Goal: Transaction & Acquisition: Purchase product/service

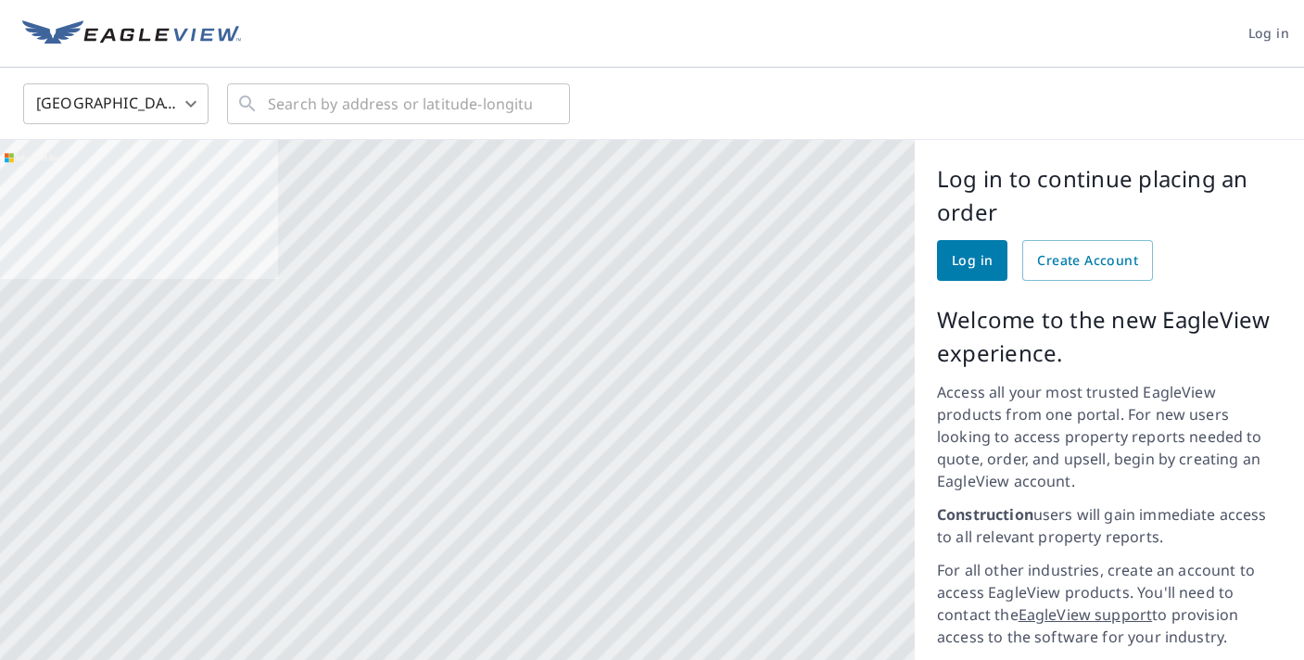
click at [962, 254] on span "Log in" at bounding box center [972, 260] width 41 height 23
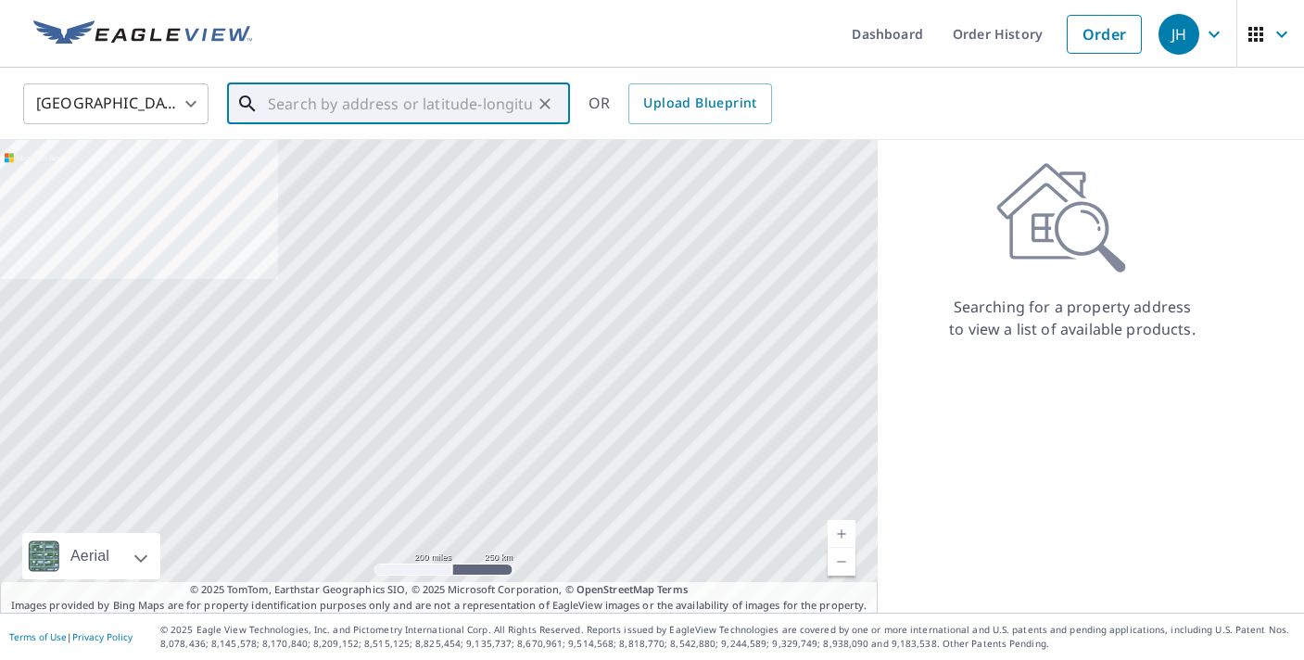
click at [413, 105] on input "text" at bounding box center [400, 104] width 264 height 52
click at [335, 109] on input "text" at bounding box center [400, 104] width 264 height 52
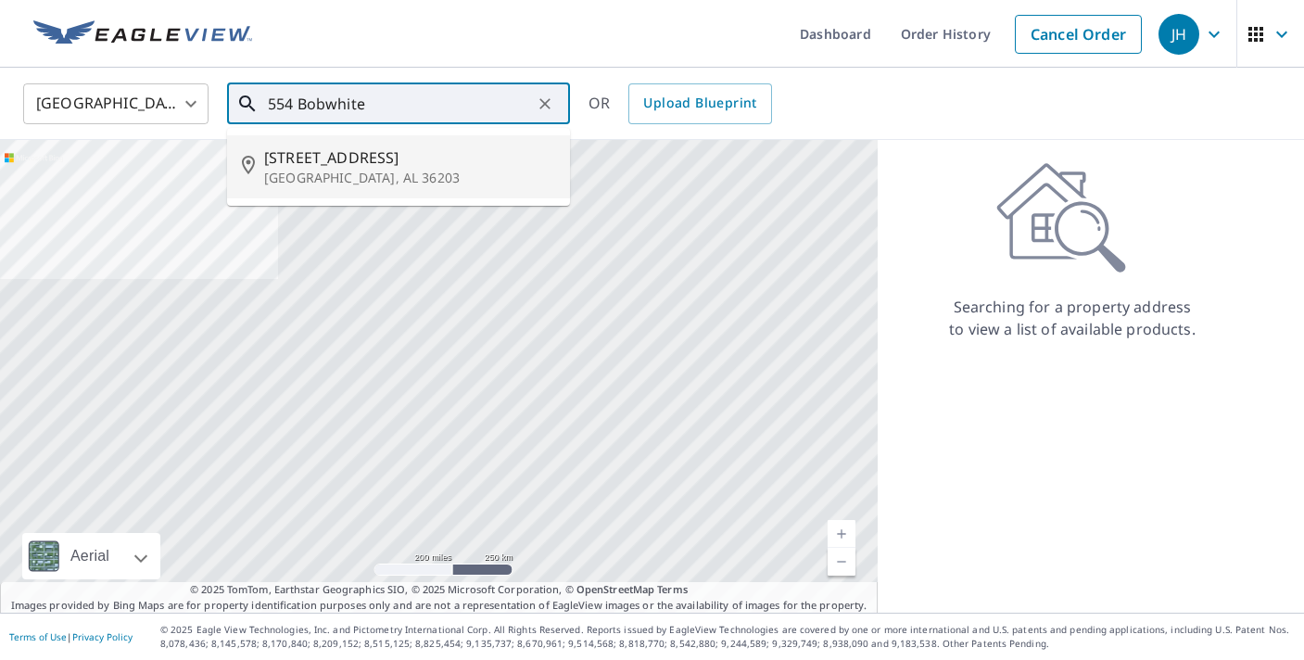
click at [322, 164] on span "[STREET_ADDRESS]" at bounding box center [409, 157] width 291 height 22
type input "[STREET_ADDRESS][PERSON_NAME]"
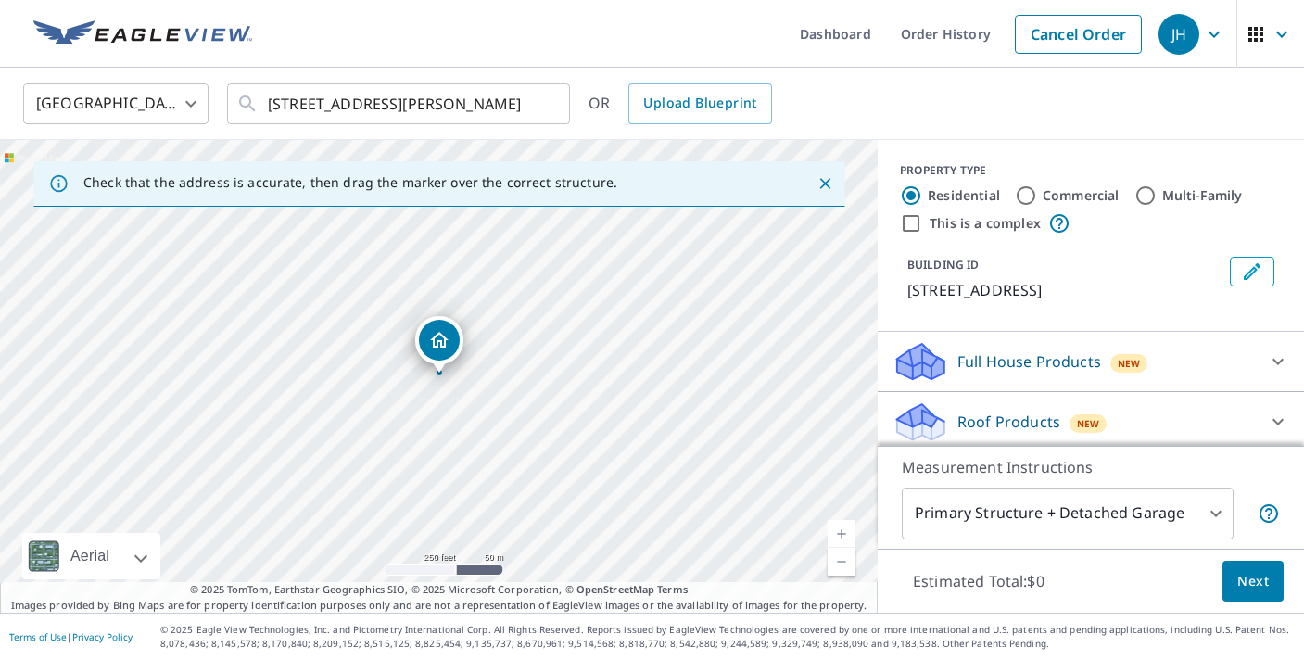
click at [444, 376] on div "[STREET_ADDRESS][PERSON_NAME]" at bounding box center [439, 376] width 878 height 473
click at [843, 528] on link "Current Level 17, Zoom In" at bounding box center [842, 534] width 28 height 28
click at [840, 528] on link "Current Level 19, Zoom In" at bounding box center [842, 534] width 28 height 28
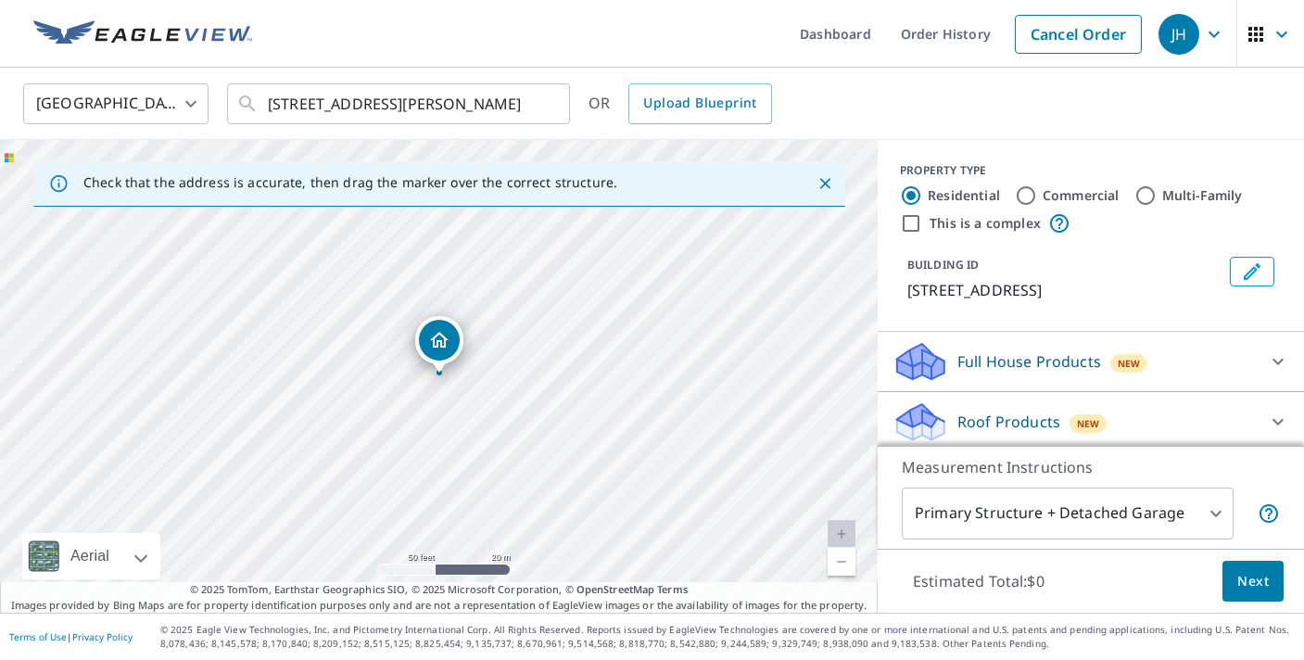
click at [840, 528] on link "Current Level 19, Zoom In Disabled" at bounding box center [842, 534] width 28 height 28
click at [439, 339] on icon "Dropped pin, building 1, Residential property, 554 Bobwhite Dr Oxford, AL 36203" at bounding box center [439, 340] width 19 height 16
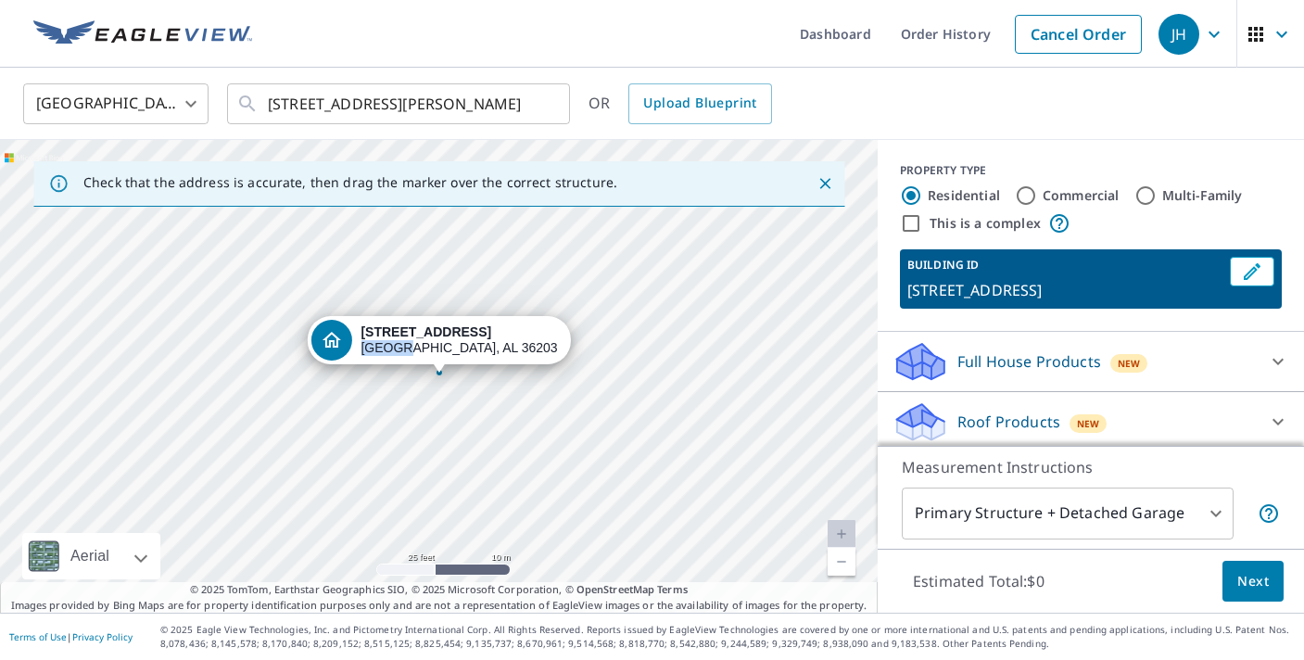
click at [439, 339] on div "[STREET_ADDRESS][PERSON_NAME]" at bounding box center [458, 340] width 196 height 32
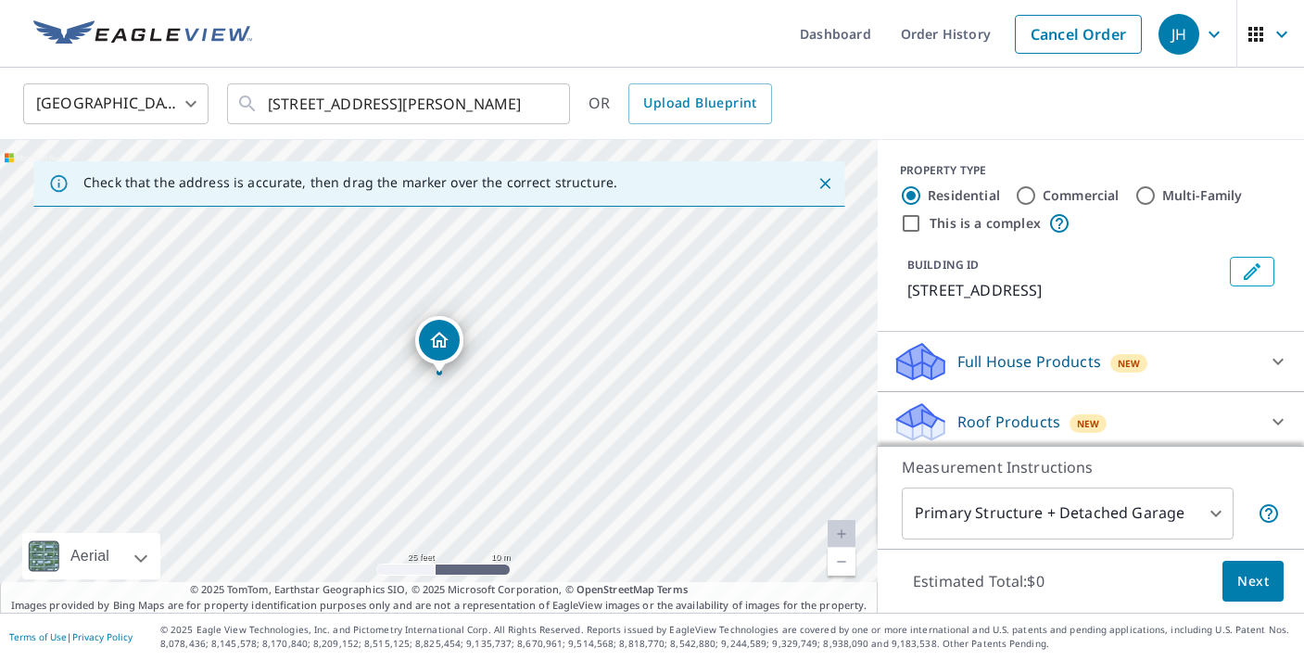
click at [439, 339] on icon "Dropped pin, building 1, Residential property, 554 Bobwhite Dr Oxford, AL 36203" at bounding box center [439, 340] width 19 height 16
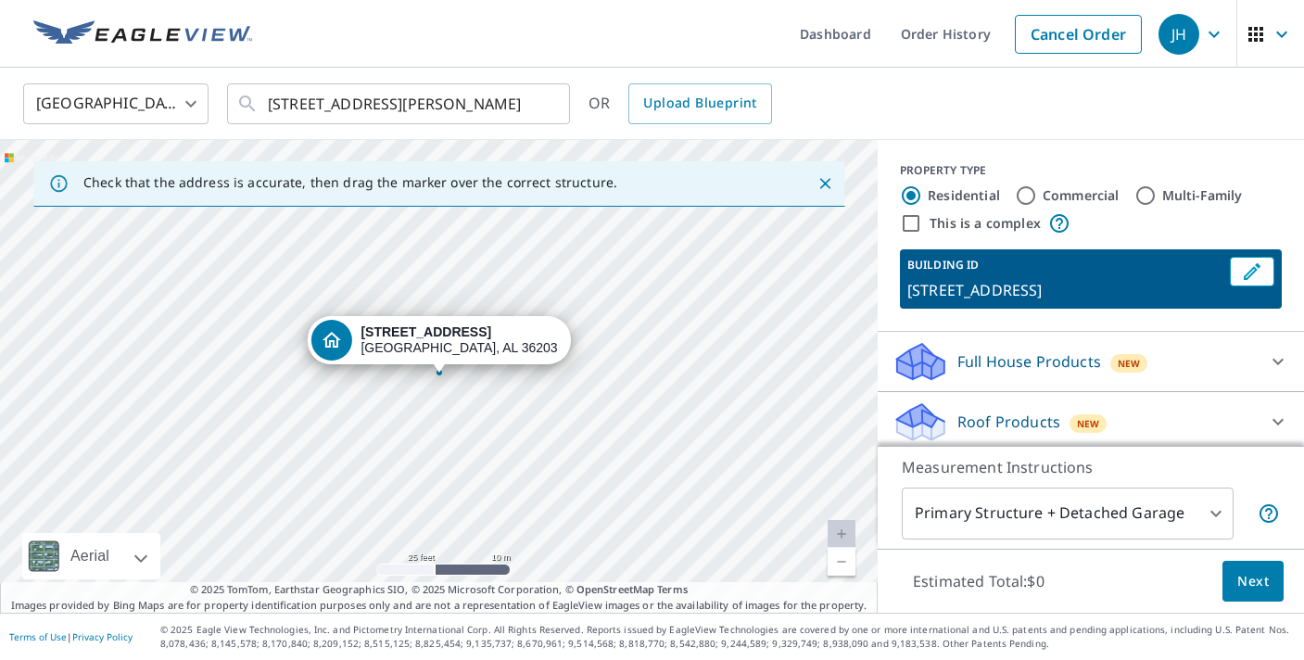
click at [439, 339] on div "[STREET_ADDRESS][PERSON_NAME]" at bounding box center [458, 340] width 196 height 32
